Goal: Task Accomplishment & Management: Use online tool/utility

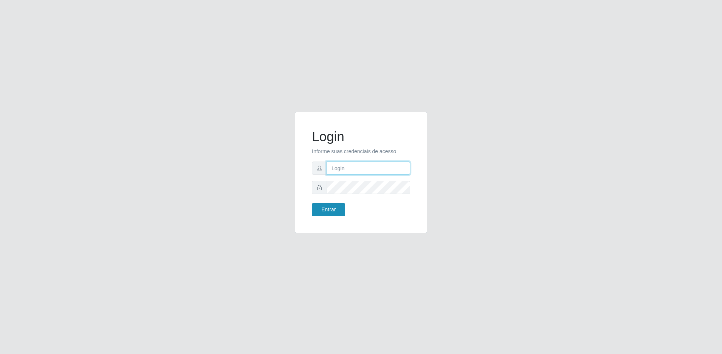
type input "[EMAIL_ADDRESS][DOMAIN_NAME]"
click at [327, 205] on button "Entrar" at bounding box center [328, 209] width 33 height 13
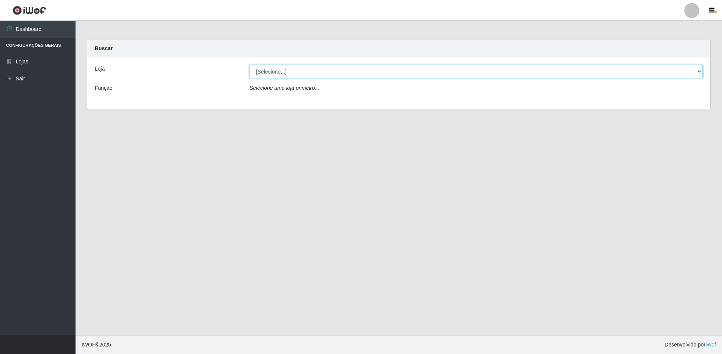
click at [354, 70] on select "[Selecione...] Extrabom - Loja 57 Anchieta" at bounding box center [476, 71] width 453 height 13
select select "470"
click at [250, 65] on select "[Selecione...] Extrabom - Loja 57 Anchieta" at bounding box center [476, 71] width 453 height 13
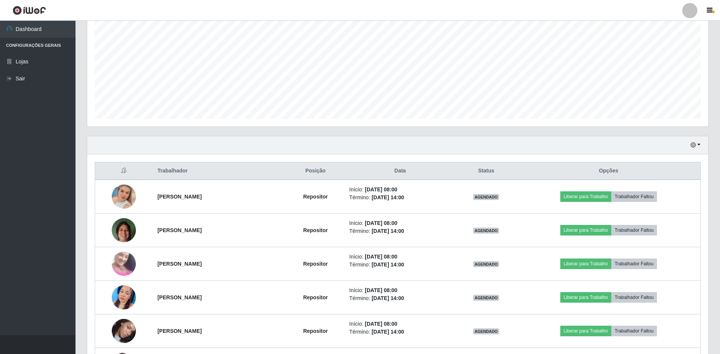
scroll to position [227, 0]
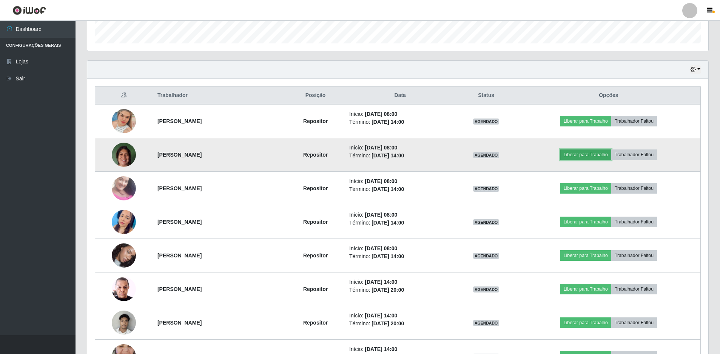
click at [593, 155] on button "Liberar para Trabalho" at bounding box center [586, 155] width 51 height 11
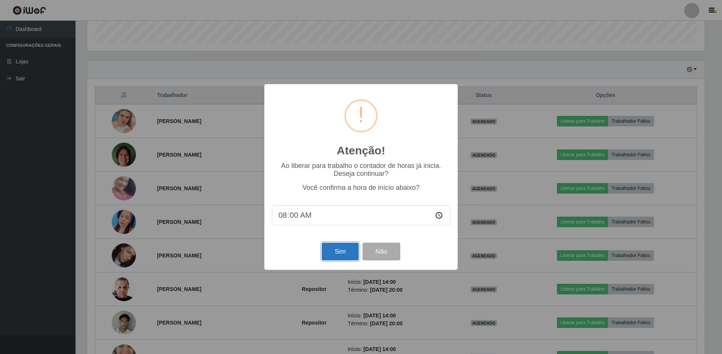
click at [341, 254] on button "Sim" at bounding box center [340, 252] width 37 height 18
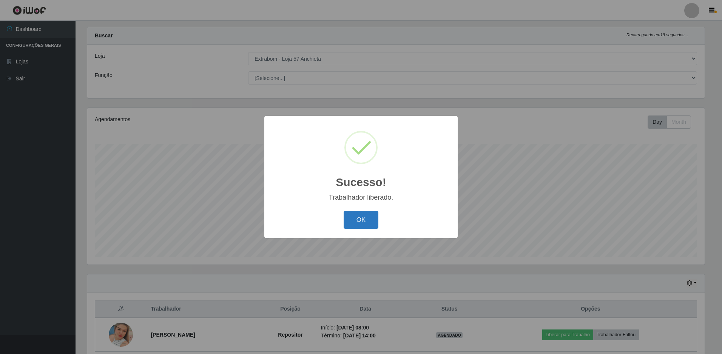
click at [359, 219] on button "OK" at bounding box center [361, 220] width 35 height 18
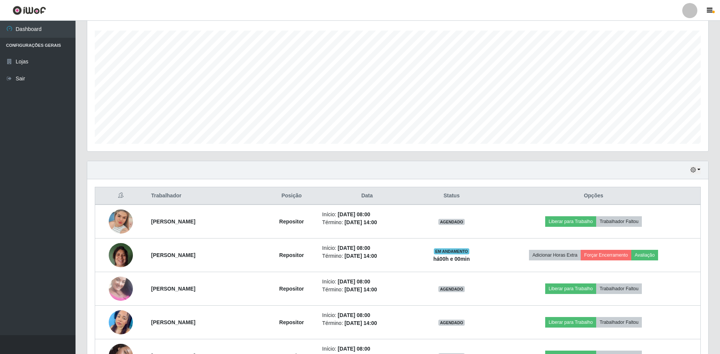
scroll to position [164, 0]
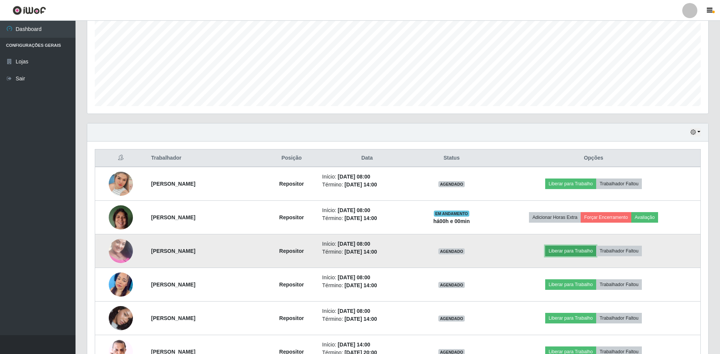
click at [578, 253] on button "Liberar para Trabalho" at bounding box center [571, 251] width 51 height 11
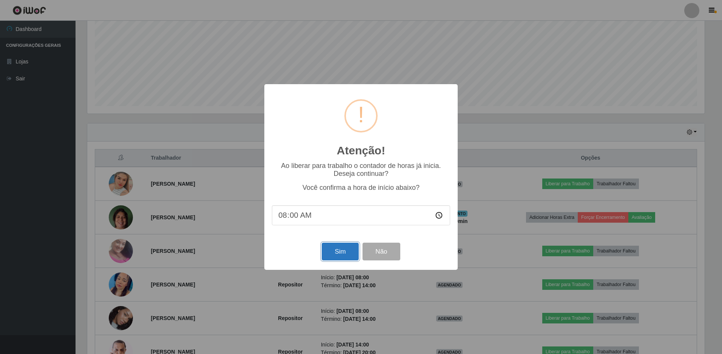
click at [329, 256] on button "Sim" at bounding box center [340, 252] width 37 height 18
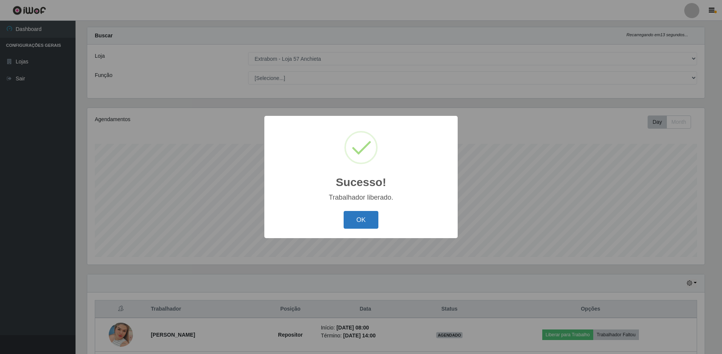
click at [362, 225] on button "OK" at bounding box center [361, 220] width 35 height 18
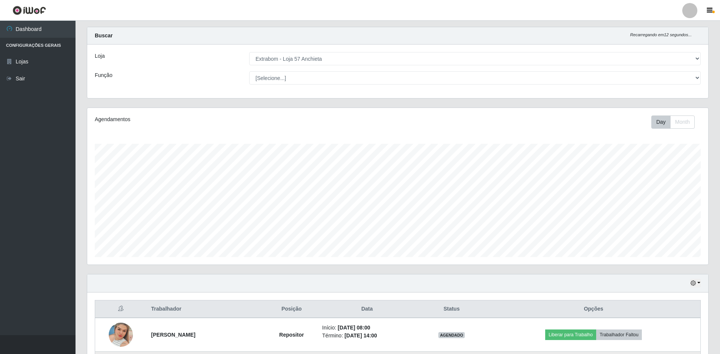
scroll to position [157, 621]
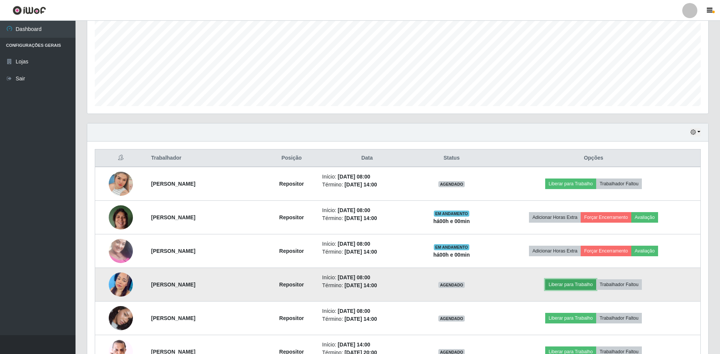
click at [567, 286] on button "Liberar para Trabalho" at bounding box center [571, 285] width 51 height 11
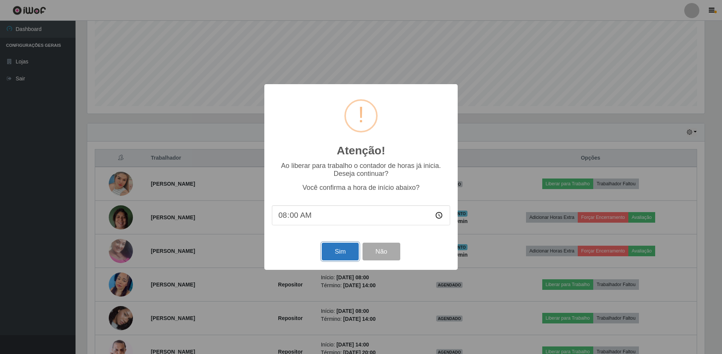
click at [331, 251] on button "Sim" at bounding box center [340, 252] width 37 height 18
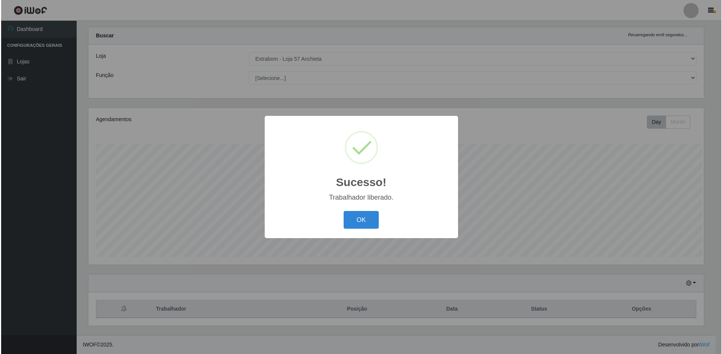
scroll to position [0, 0]
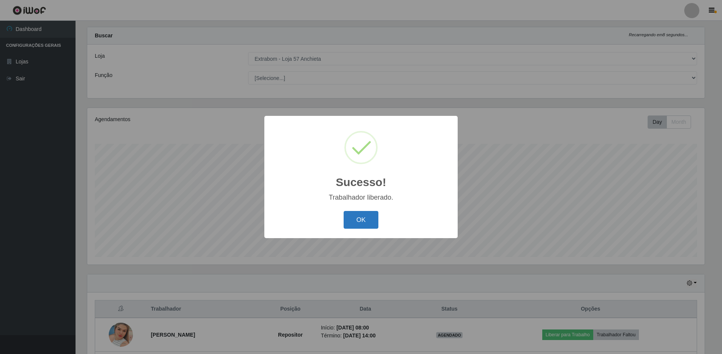
click at [356, 229] on button "OK" at bounding box center [361, 220] width 35 height 18
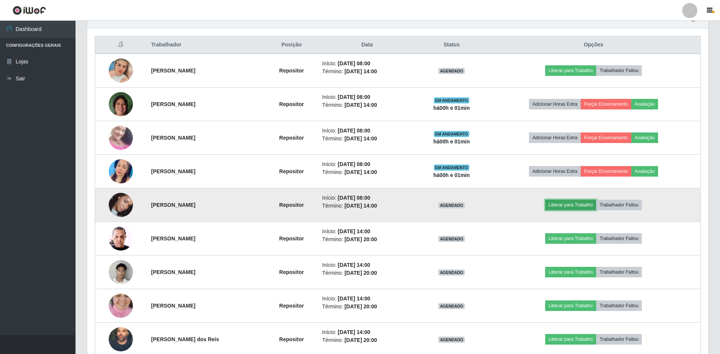
click at [577, 203] on button "Liberar para Trabalho" at bounding box center [571, 205] width 51 height 11
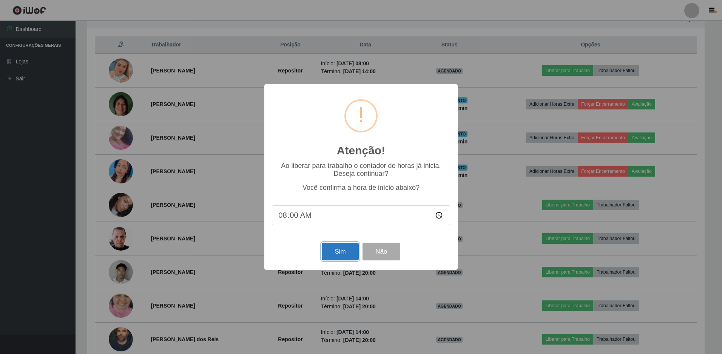
click at [337, 250] on button "Sim" at bounding box center [340, 252] width 37 height 18
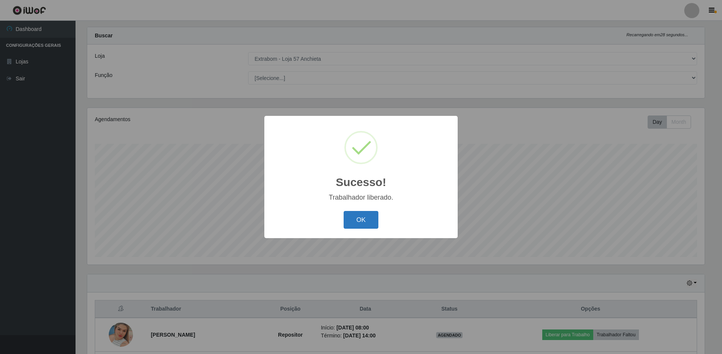
click at [363, 218] on button "OK" at bounding box center [361, 220] width 35 height 18
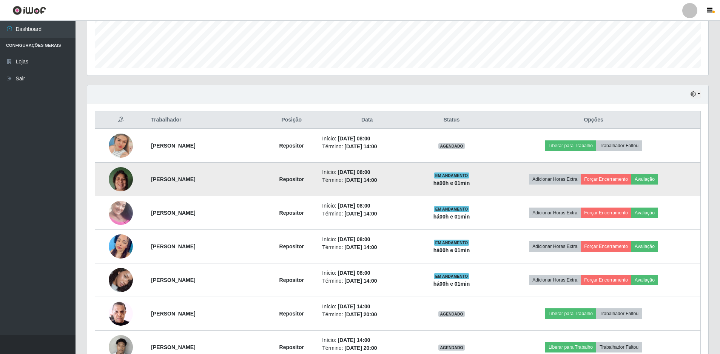
scroll to position [164, 0]
